Goal: Task Accomplishment & Management: Complete application form

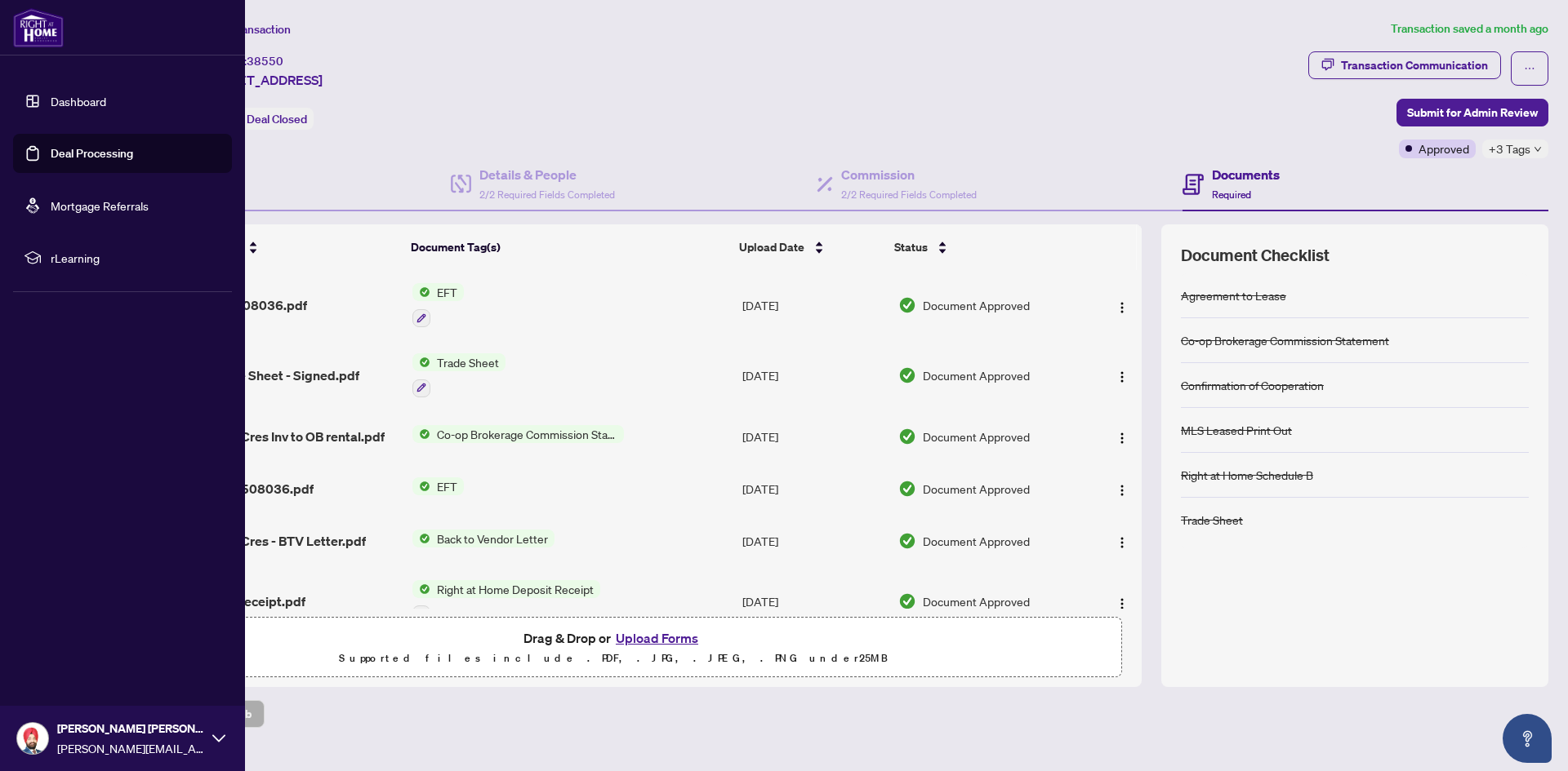
click at [63, 99] on link "Dashboard" at bounding box center [78, 101] width 56 height 15
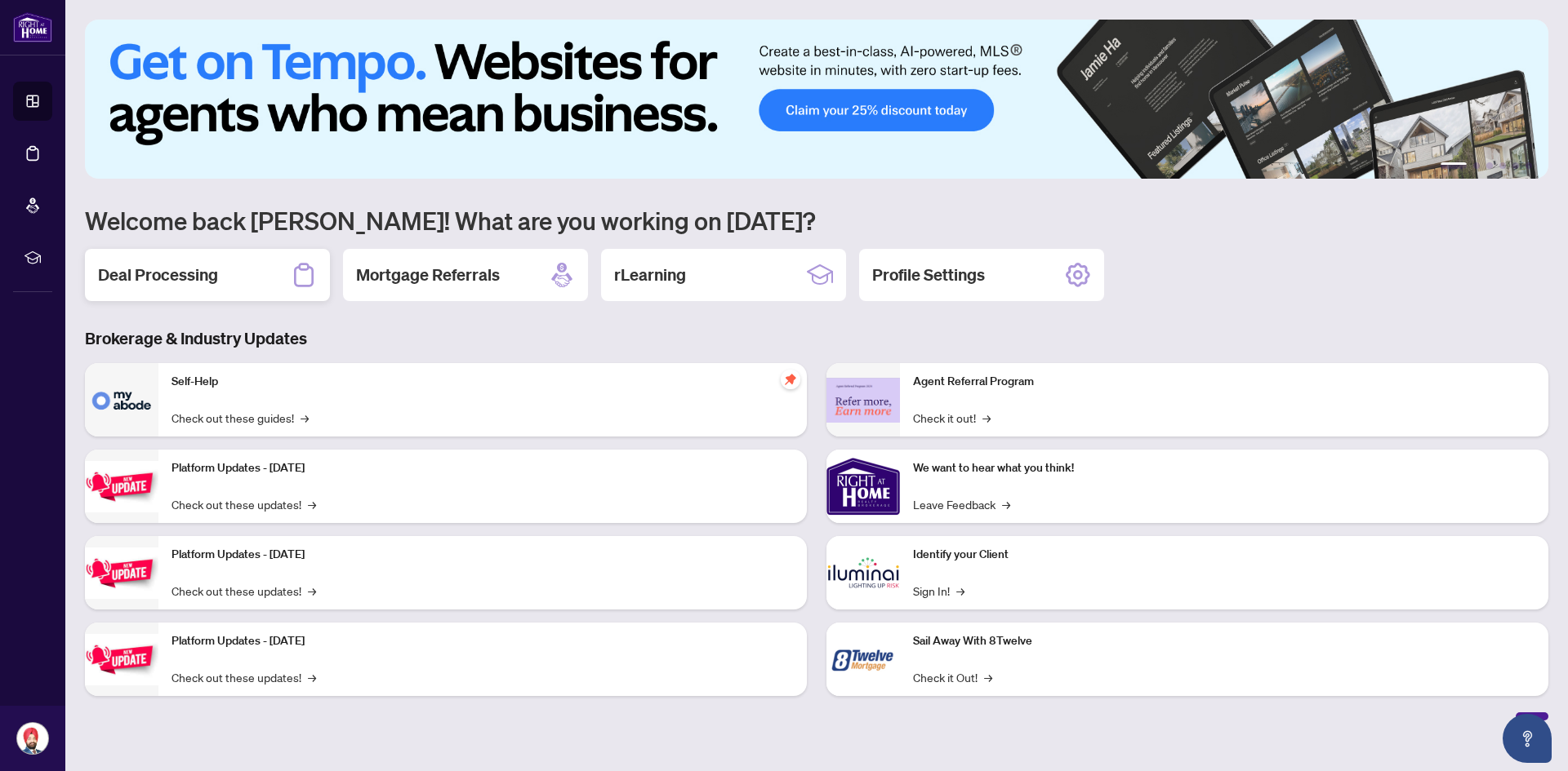
click at [274, 270] on div "Deal Processing" at bounding box center [207, 275] width 245 height 52
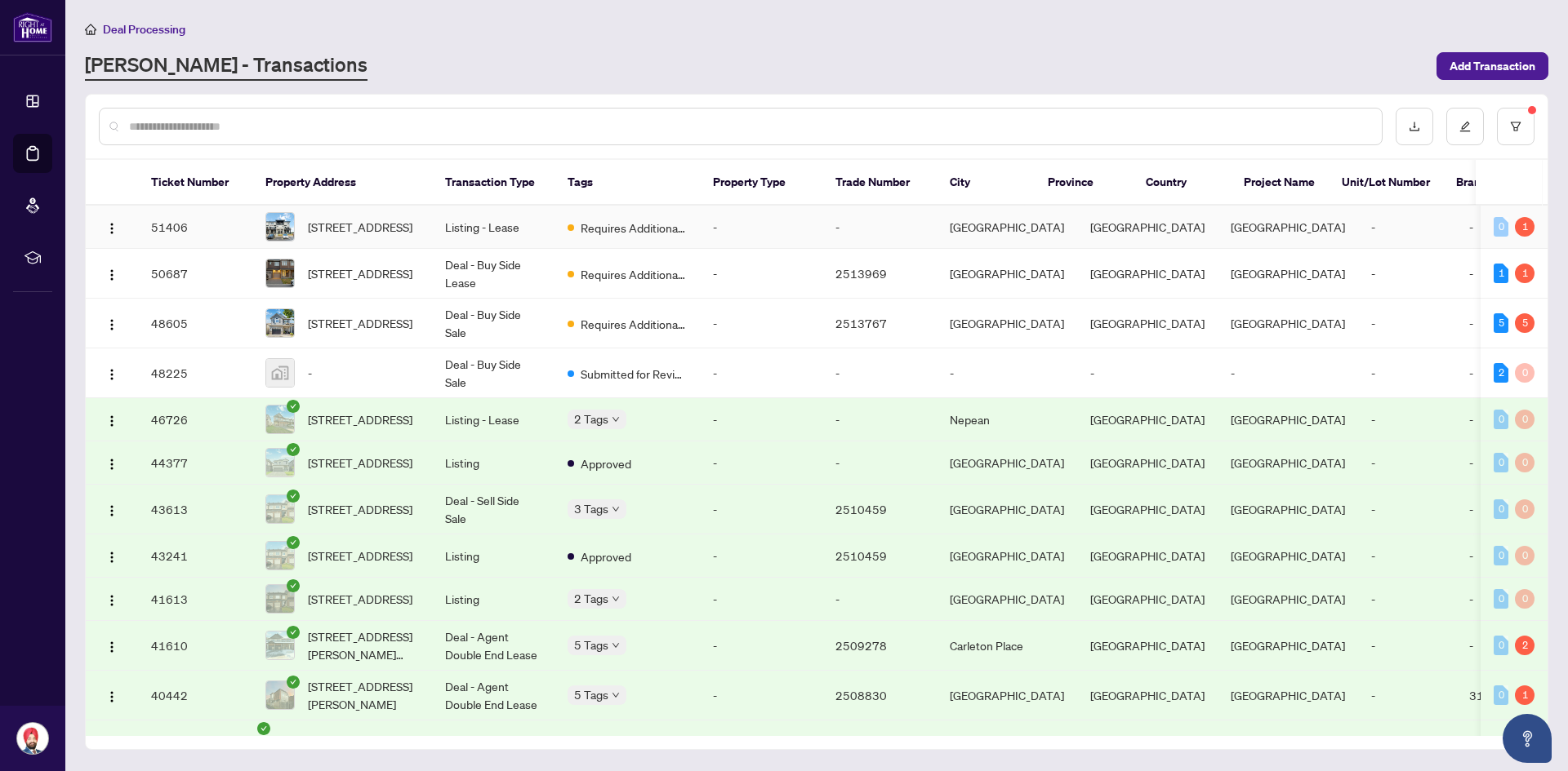
click at [540, 222] on td "Listing - Lease" at bounding box center [493, 227] width 123 height 44
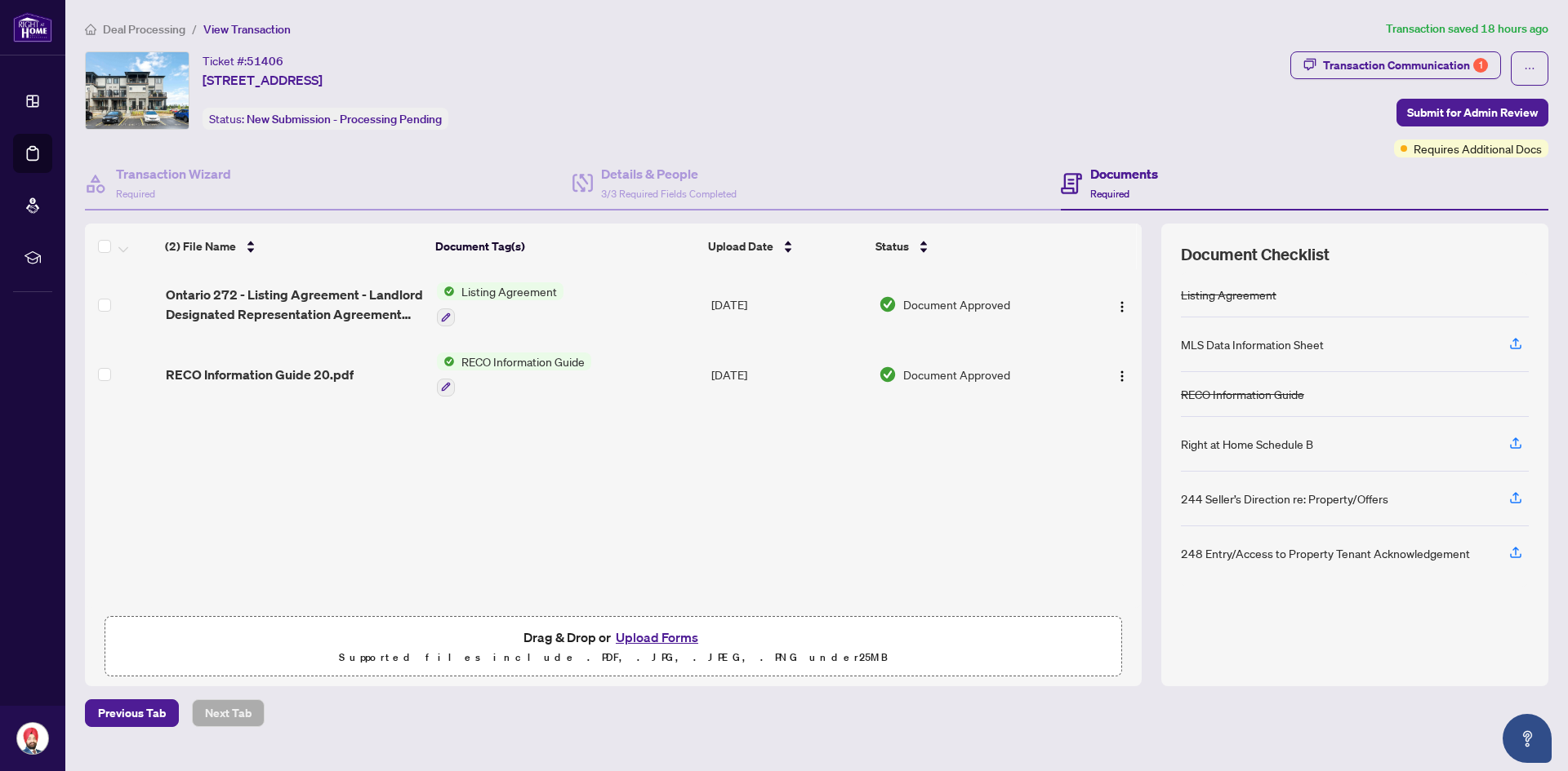
click at [651, 635] on button "Upload Forms" at bounding box center [657, 638] width 92 height 21
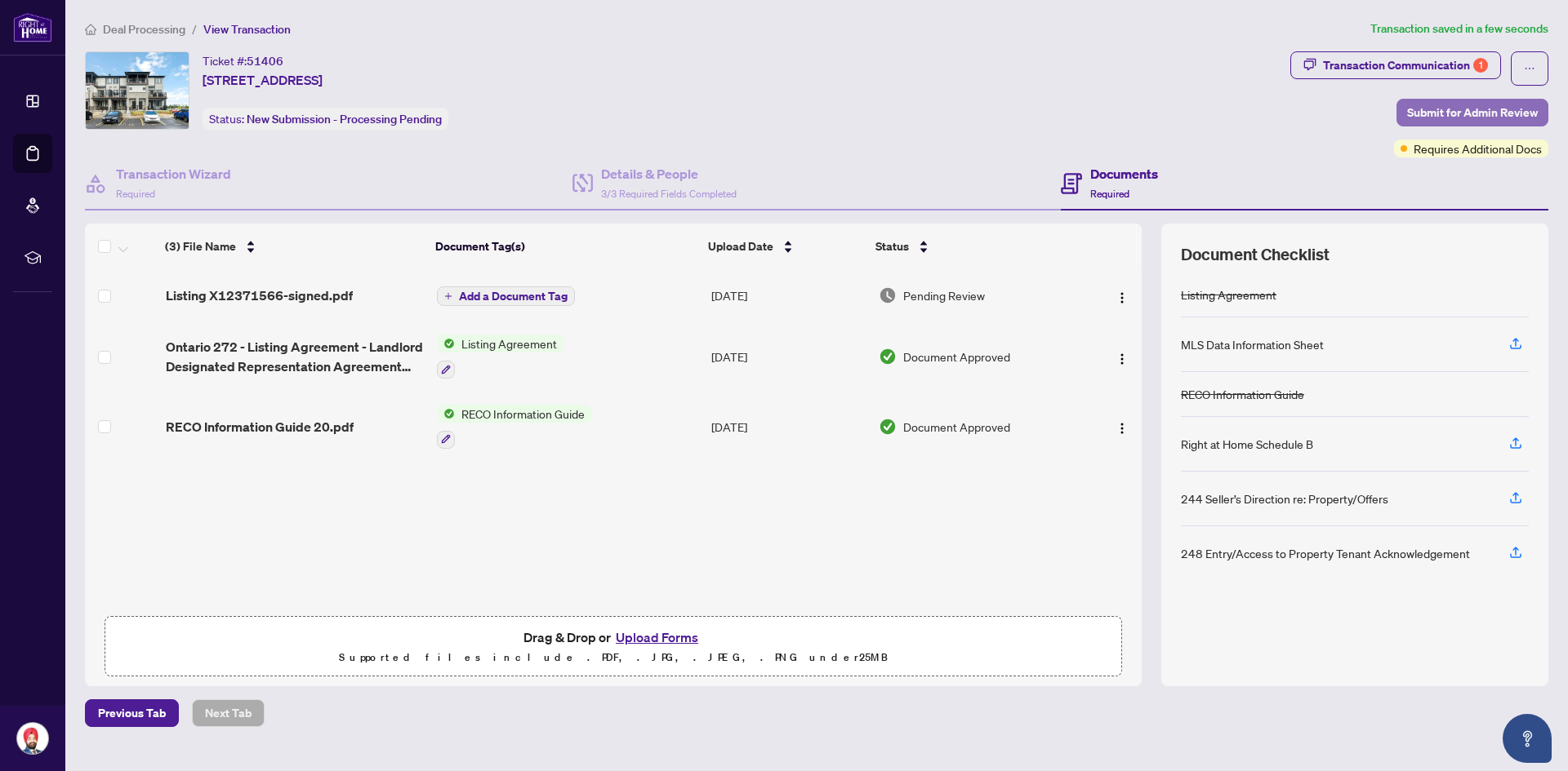
click at [1471, 112] on span "Submit for Admin Review" at bounding box center [1473, 112] width 131 height 26
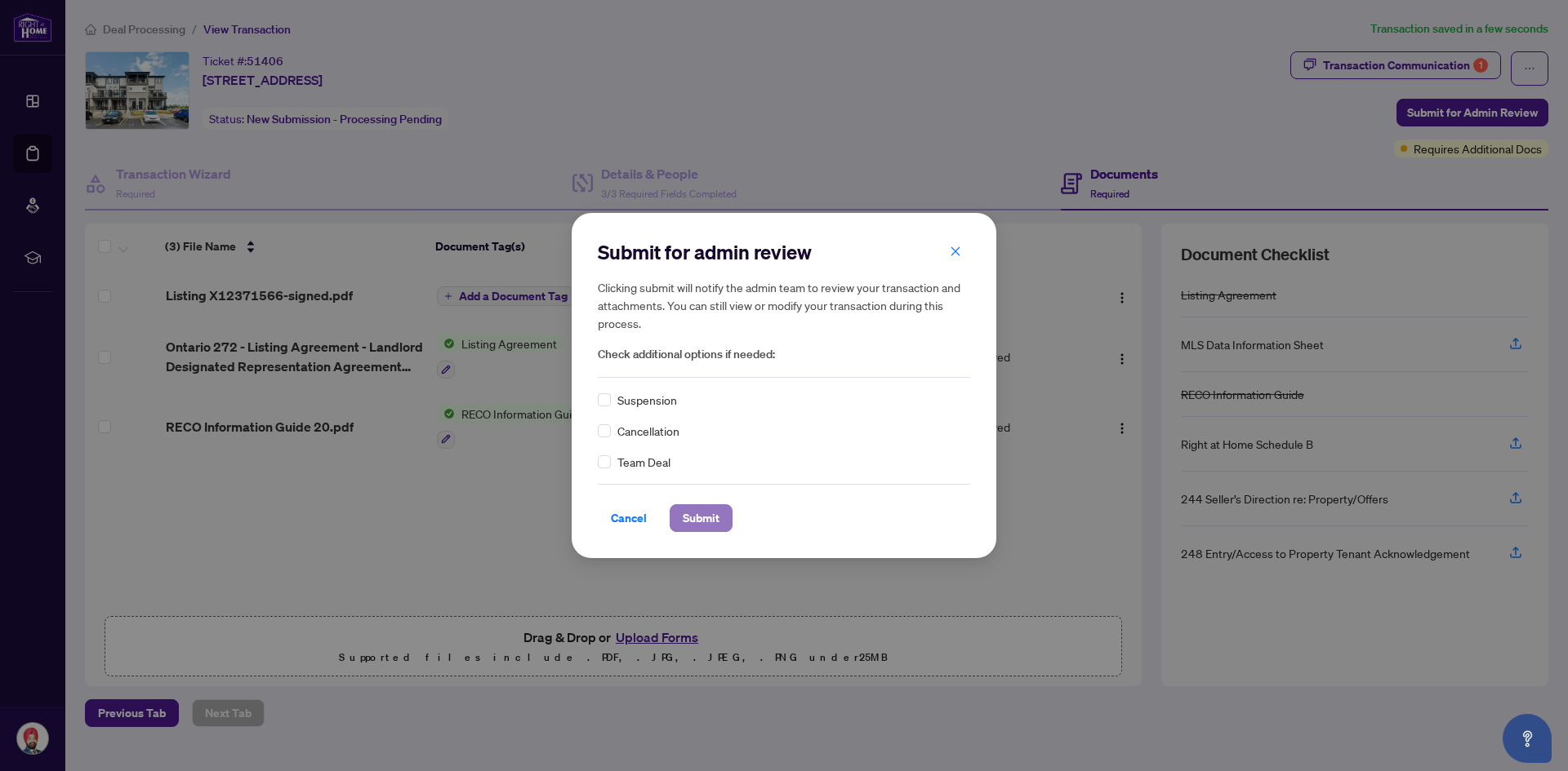
click at [709, 511] on span "Submit" at bounding box center [701, 518] width 37 height 26
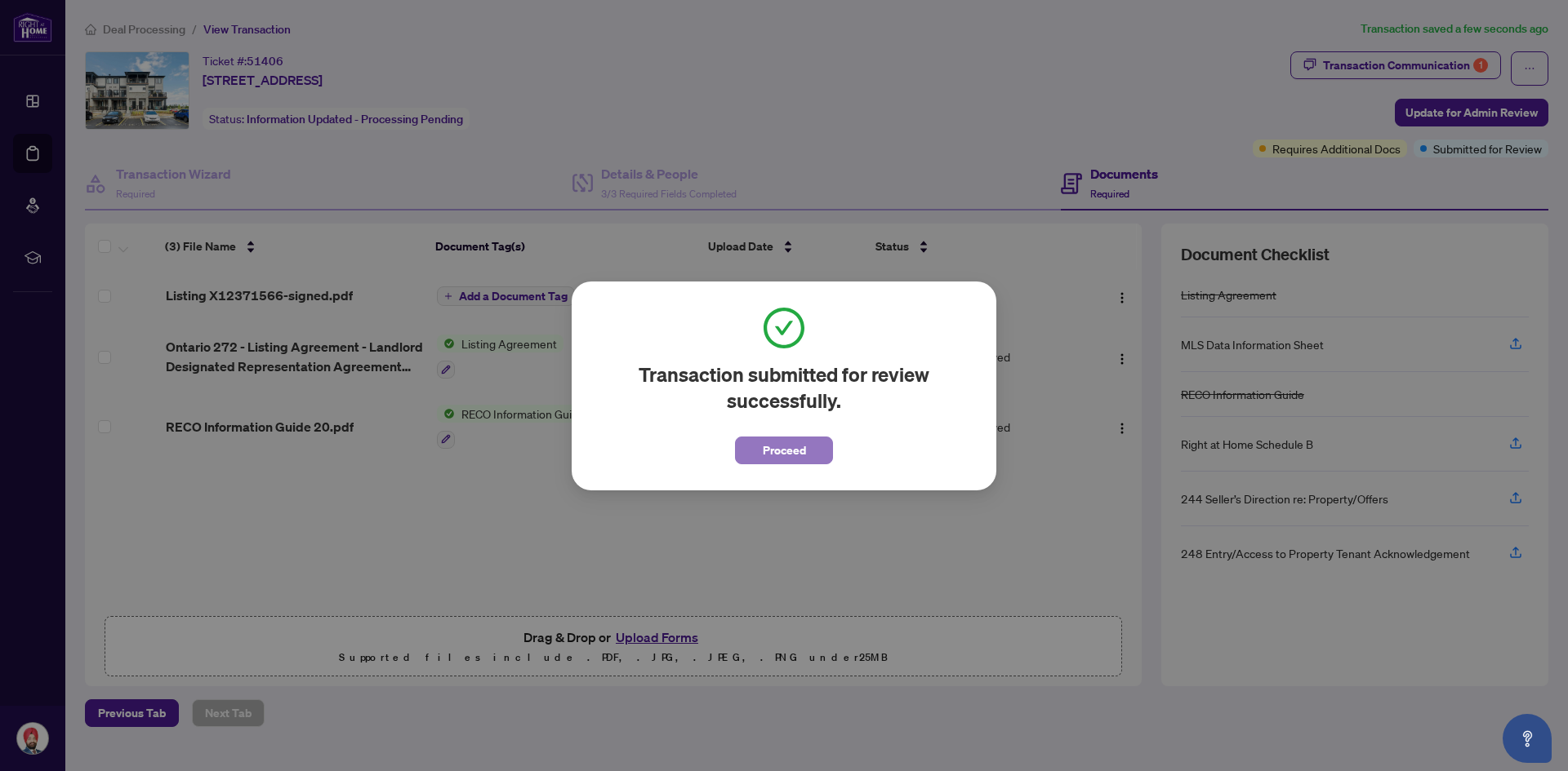
click at [780, 460] on span "Proceed" at bounding box center [784, 450] width 44 height 26
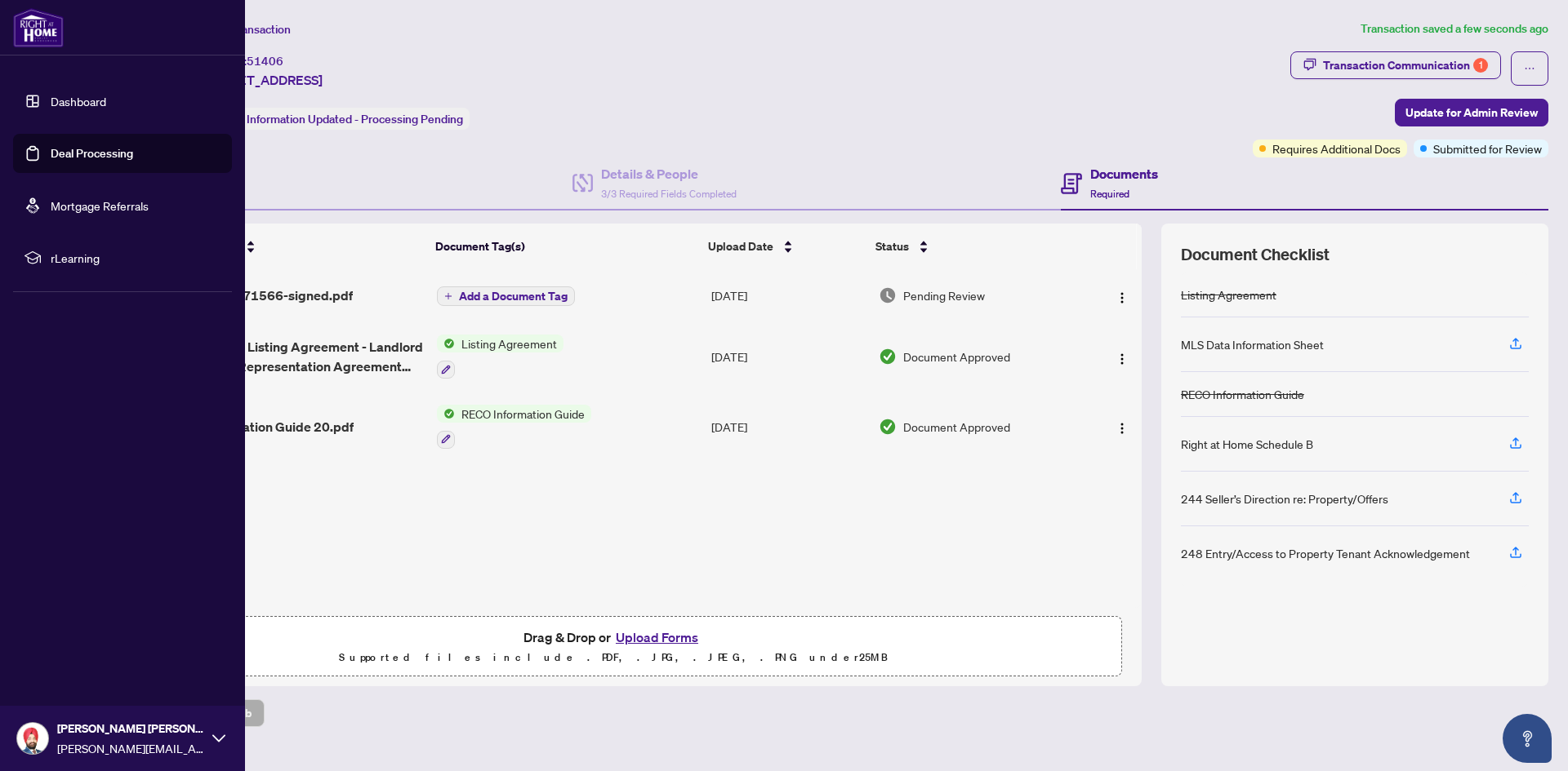
click at [51, 105] on link "Dashboard" at bounding box center [78, 101] width 56 height 15
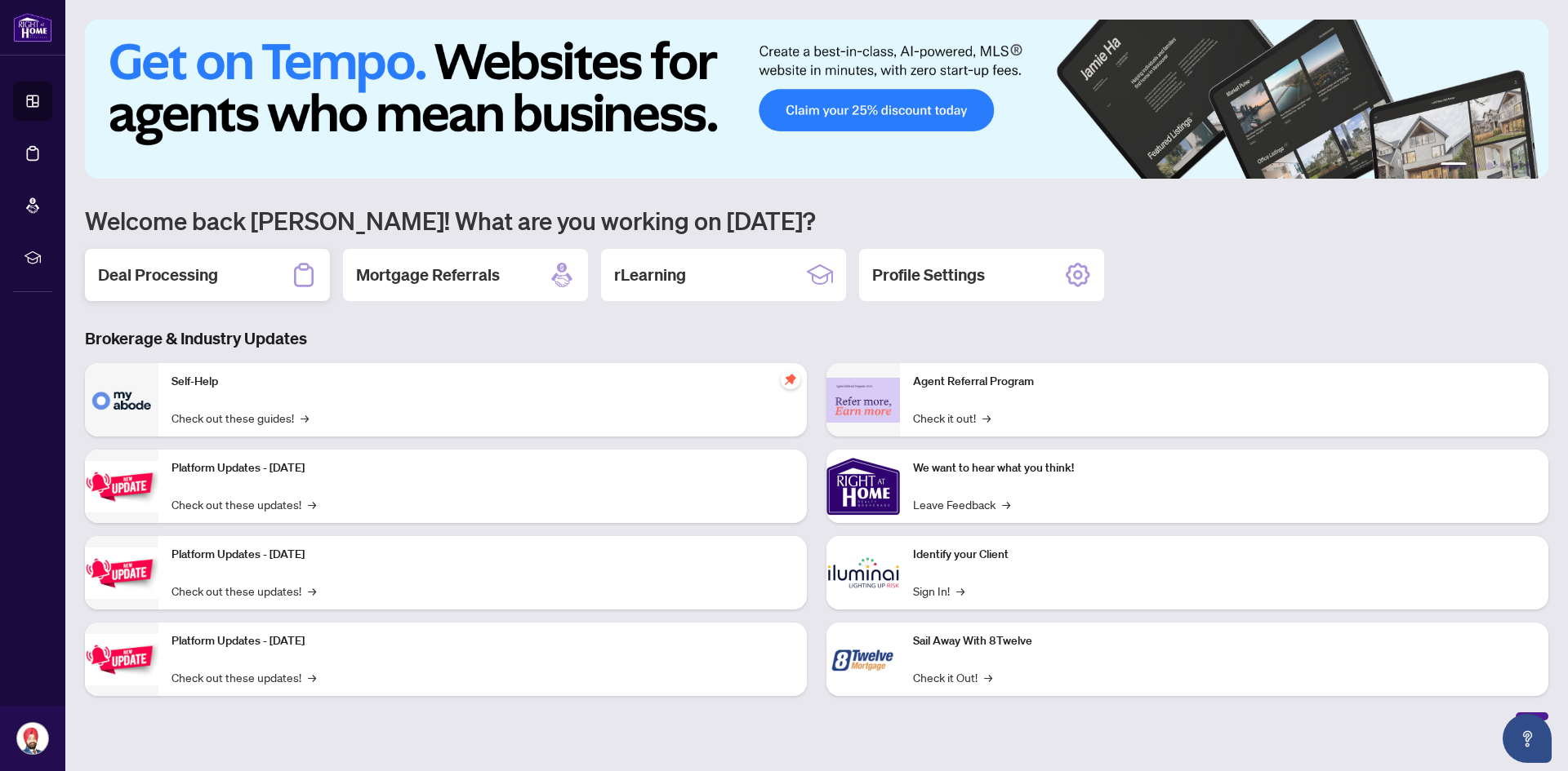
click at [219, 260] on div "Deal Processing" at bounding box center [207, 275] width 245 height 52
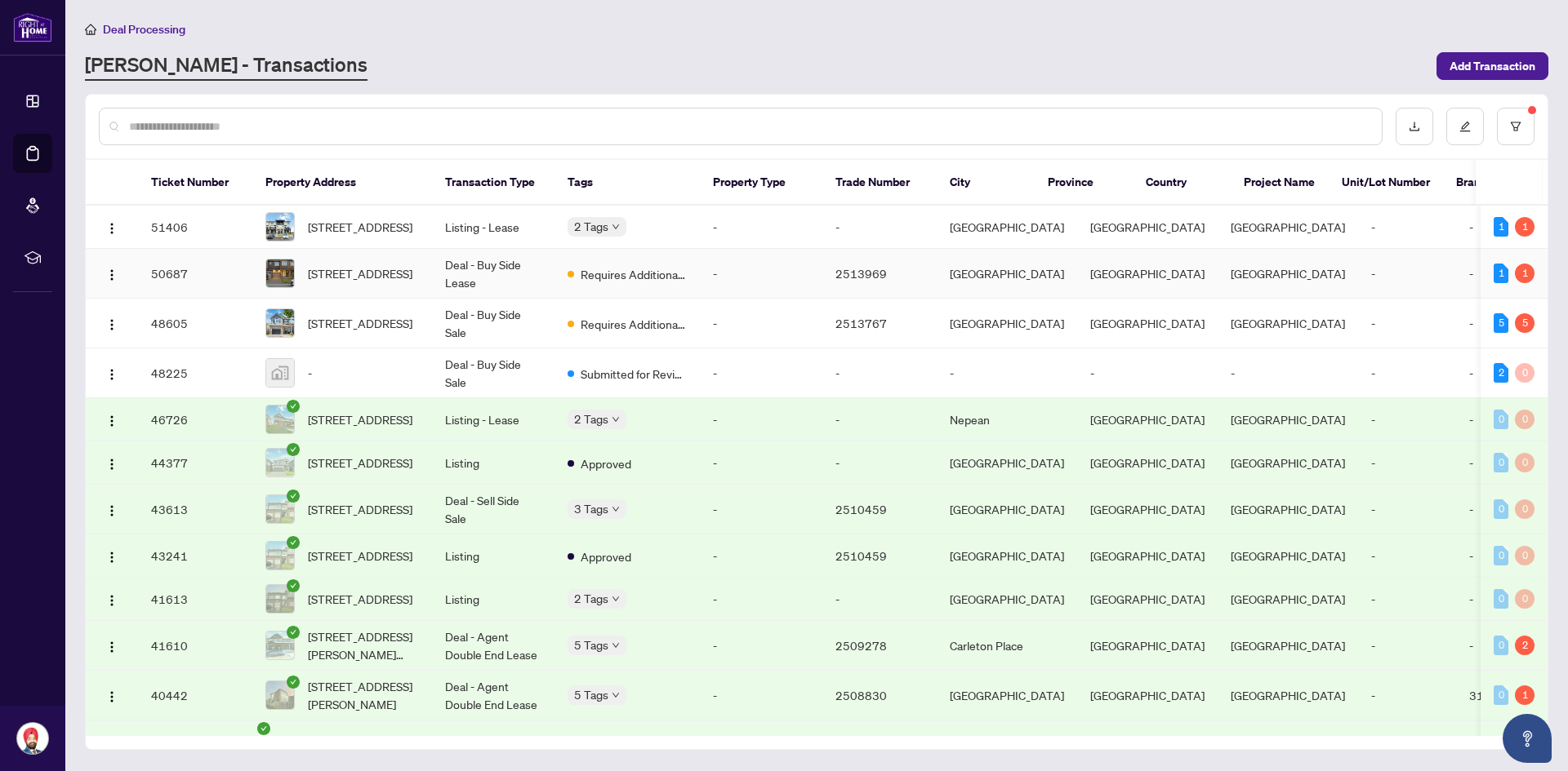
click at [676, 283] on span "Requires Additional Docs" at bounding box center [634, 274] width 106 height 18
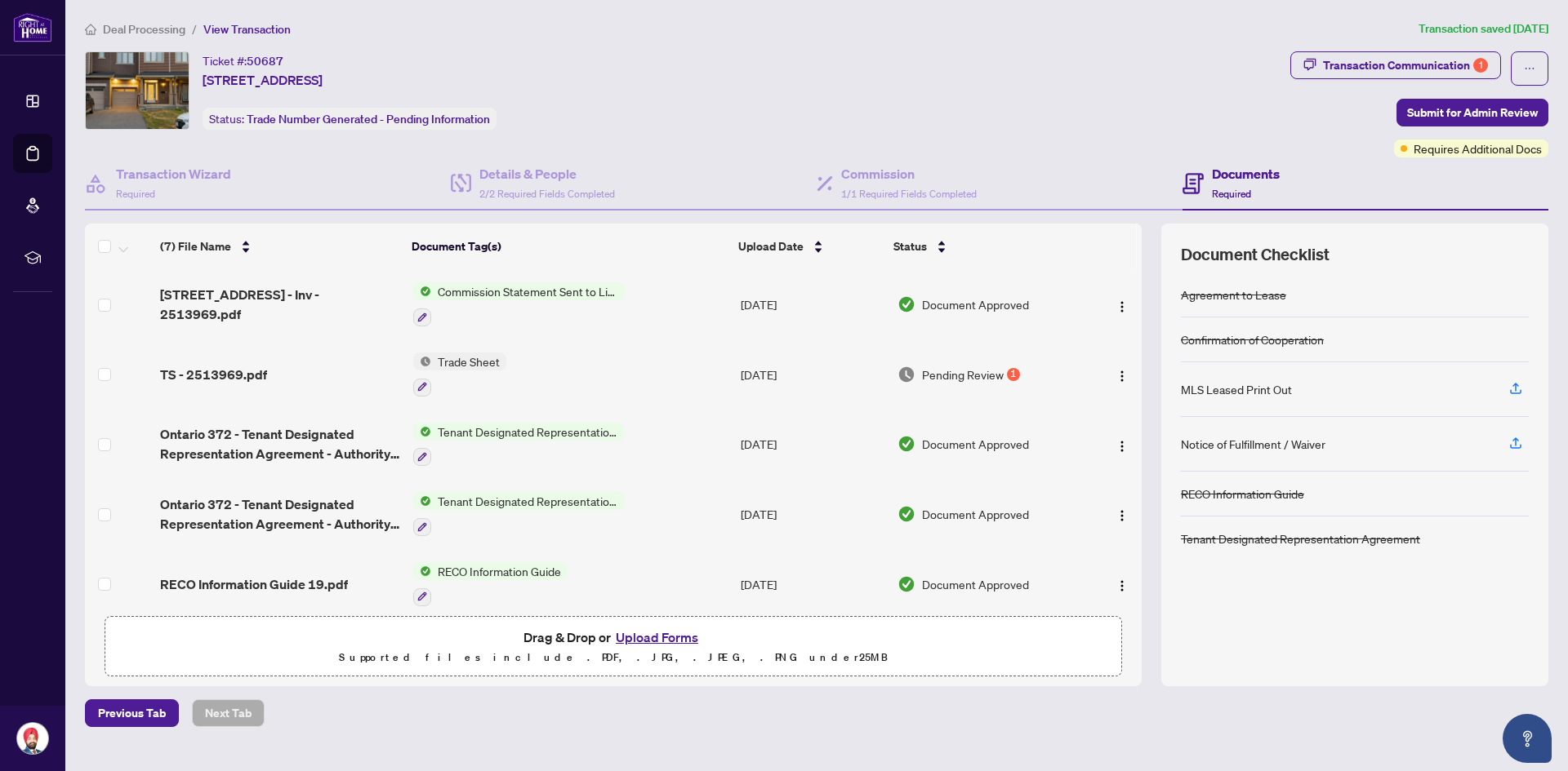
click at [483, 366] on span "Trade Sheet" at bounding box center [469, 362] width 75 height 18
click at [282, 381] on div "TS - 2513969.pdf" at bounding box center [280, 375] width 240 height 19
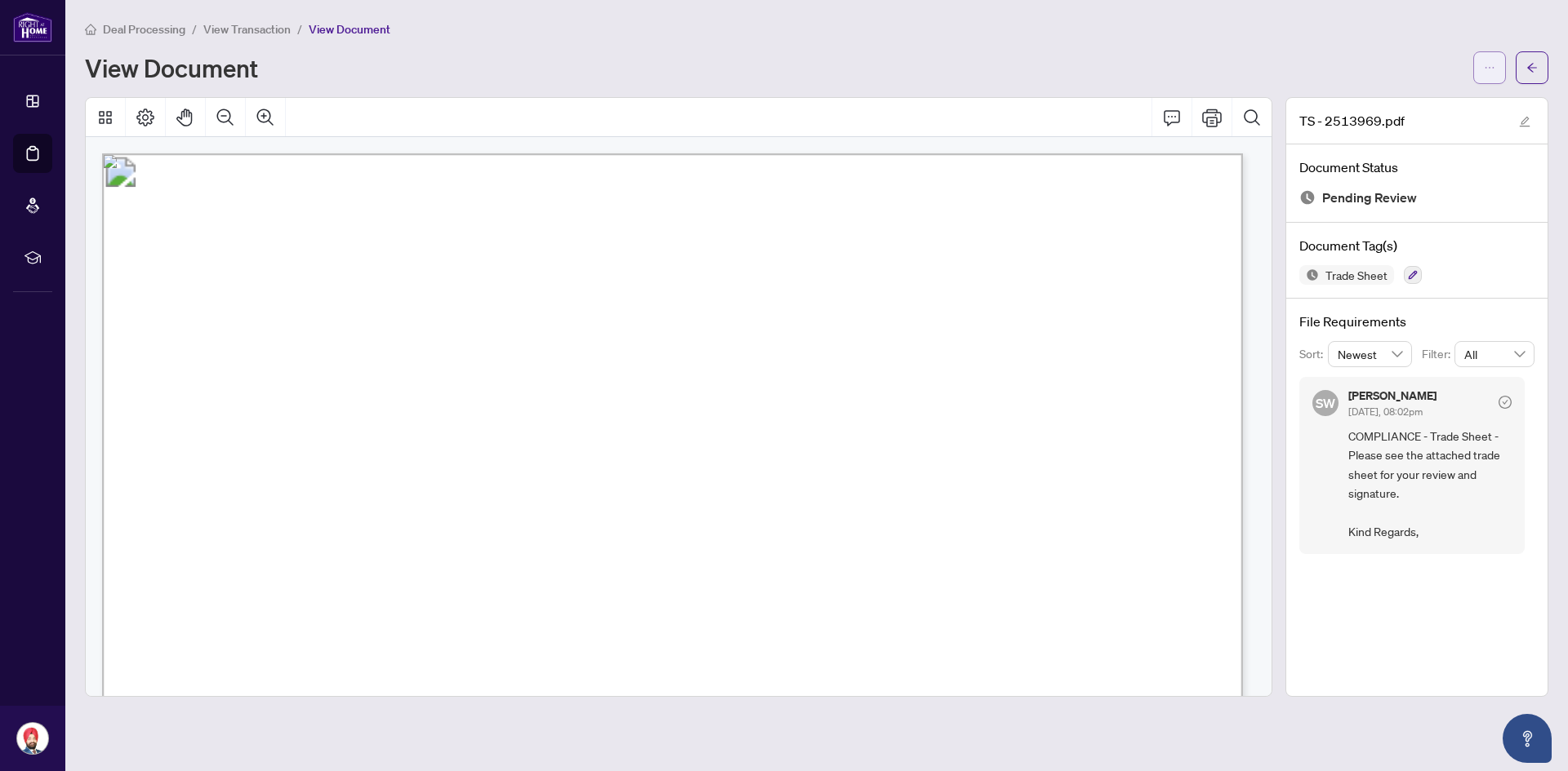
click at [1489, 64] on icon "ellipsis" at bounding box center [1490, 67] width 11 height 11
click at [1421, 112] on li "Download" at bounding box center [1430, 103] width 144 height 26
